Goal: Information Seeking & Learning: Learn about a topic

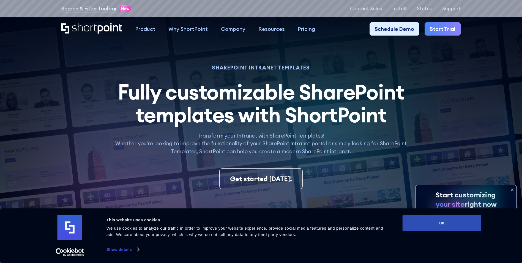
drag, startPoint x: 415, startPoint y: 222, endPoint x: 412, endPoint y: 222, distance: 2.8
click at [416, 222] on button "OK" at bounding box center [442, 223] width 79 height 16
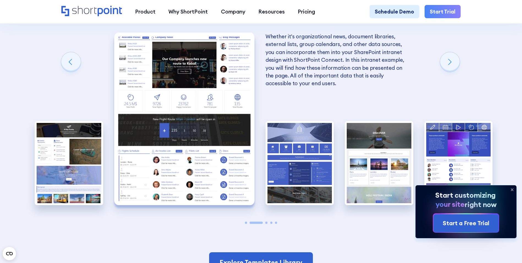
scroll to position [1074, 0]
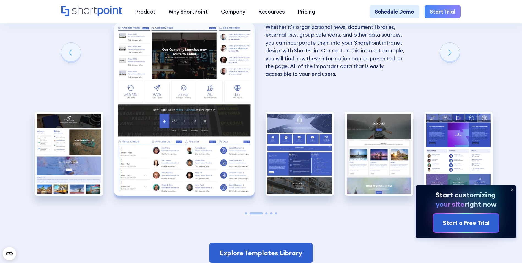
click at [267, 214] on span "Go to slide 3" at bounding box center [266, 213] width 2 height 2
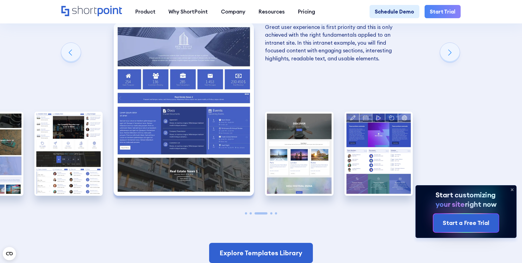
click at [271, 214] on span "Go to slide 4" at bounding box center [271, 213] width 2 height 2
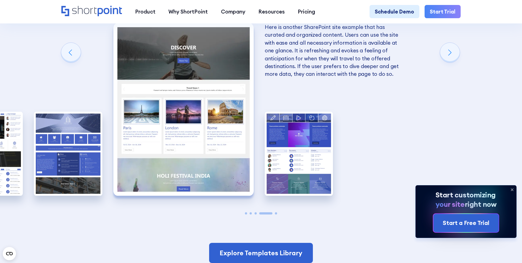
click at [276, 214] on span "Go to slide 5" at bounding box center [276, 213] width 2 height 2
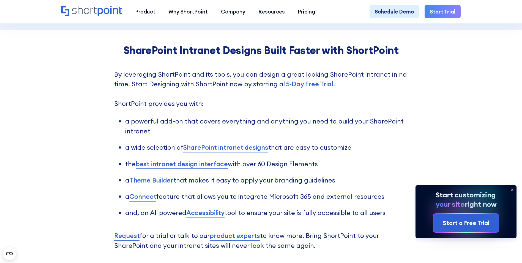
scroll to position [1321, 0]
